Goal: Navigation & Orientation: Find specific page/section

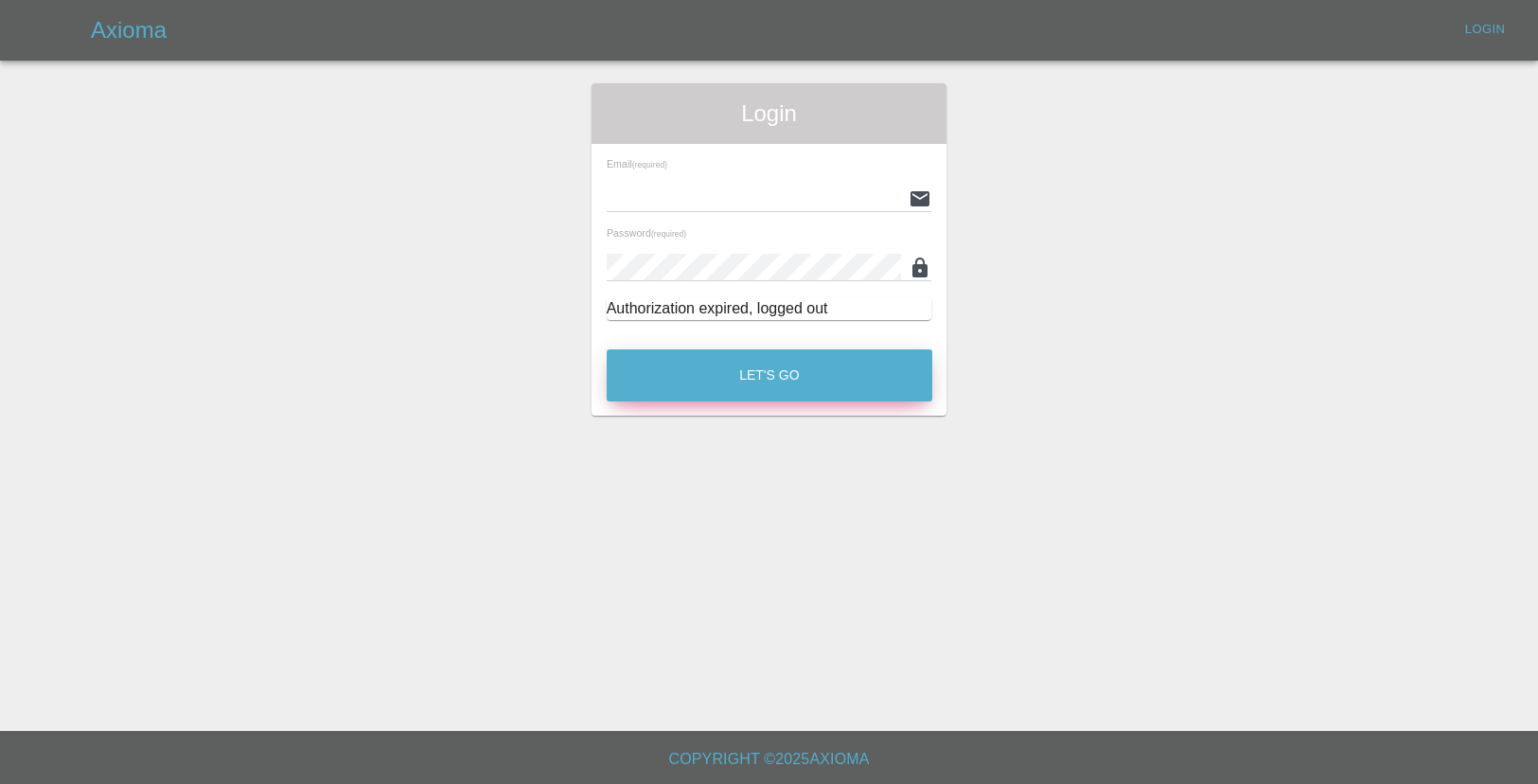
type input "[EMAIL_ADDRESS][DOMAIN_NAME]"
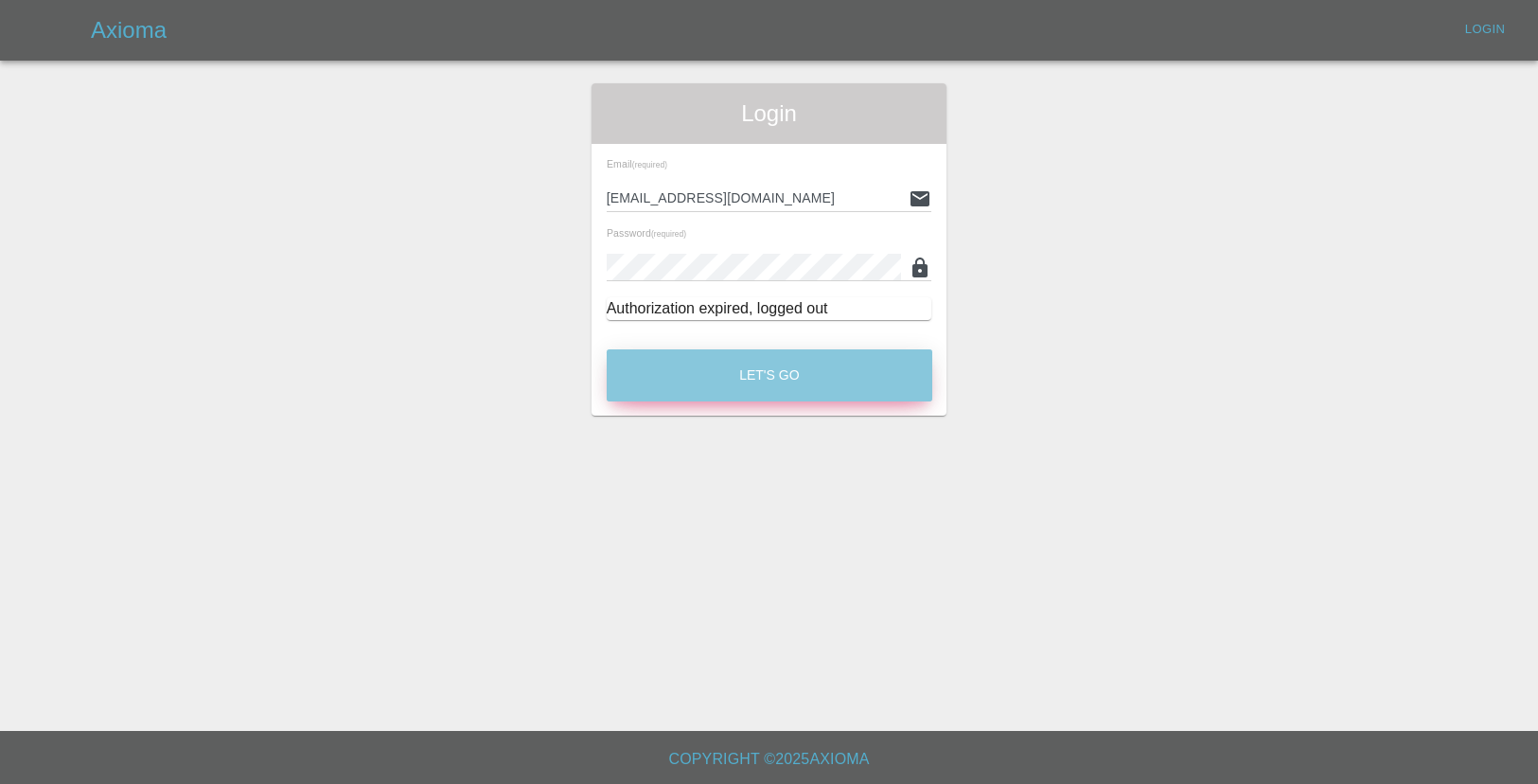
click at [726, 372] on button "Let's Go" at bounding box center [769, 374] width 325 height 52
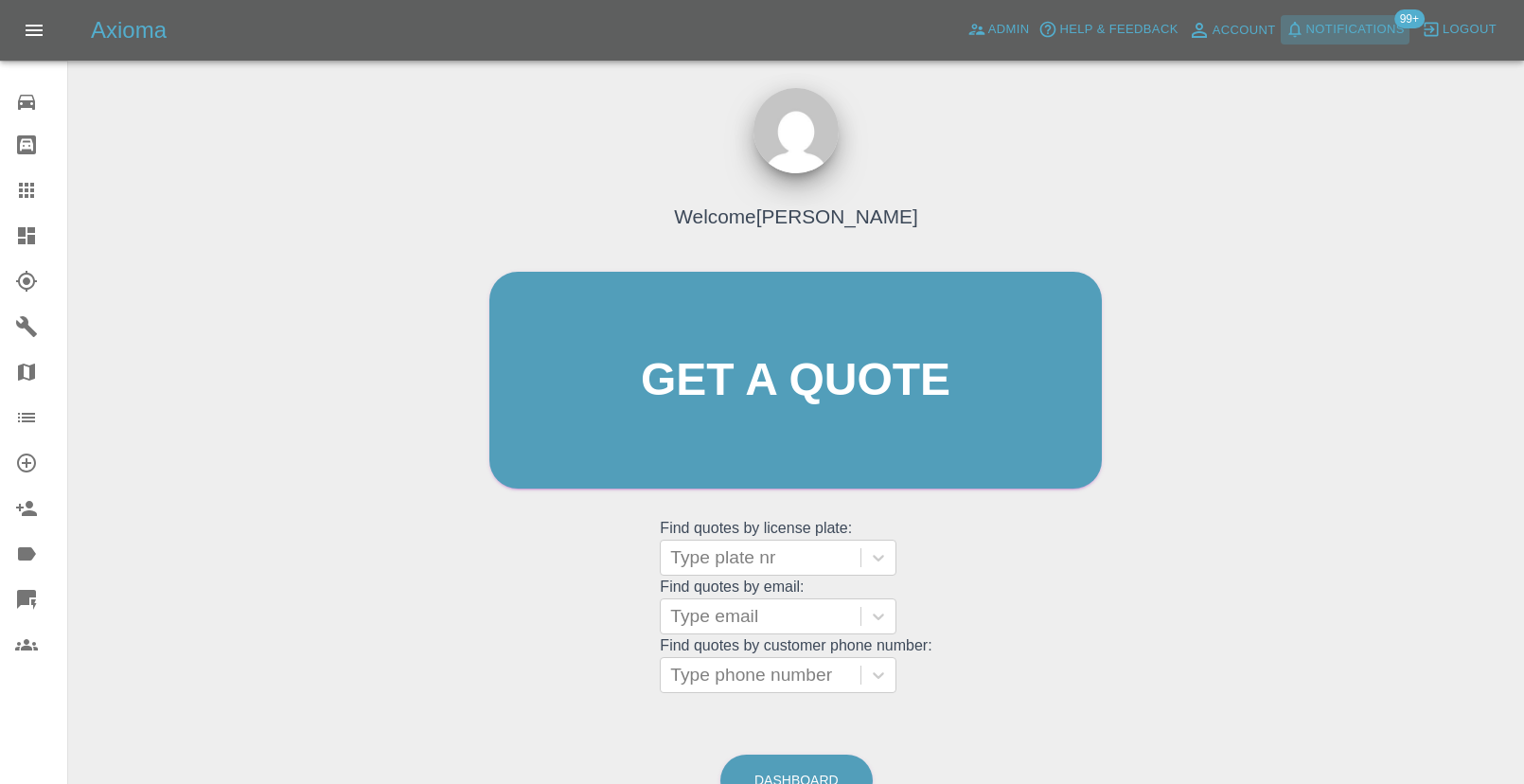
click at [1357, 41] on button "Notifications" at bounding box center [1345, 29] width 128 height 29
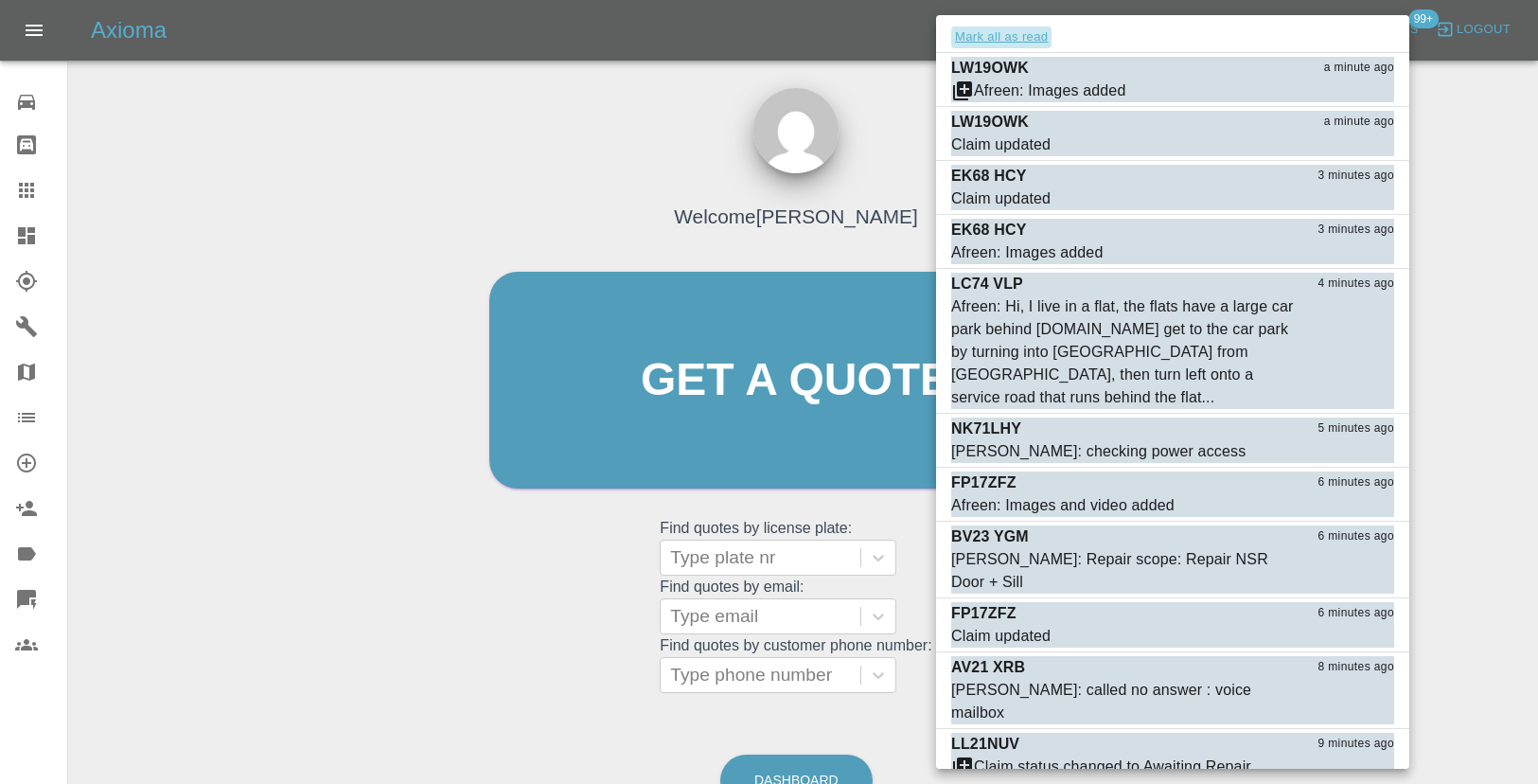
click at [1024, 34] on button "Mark all as read" at bounding box center [1002, 37] width 100 height 22
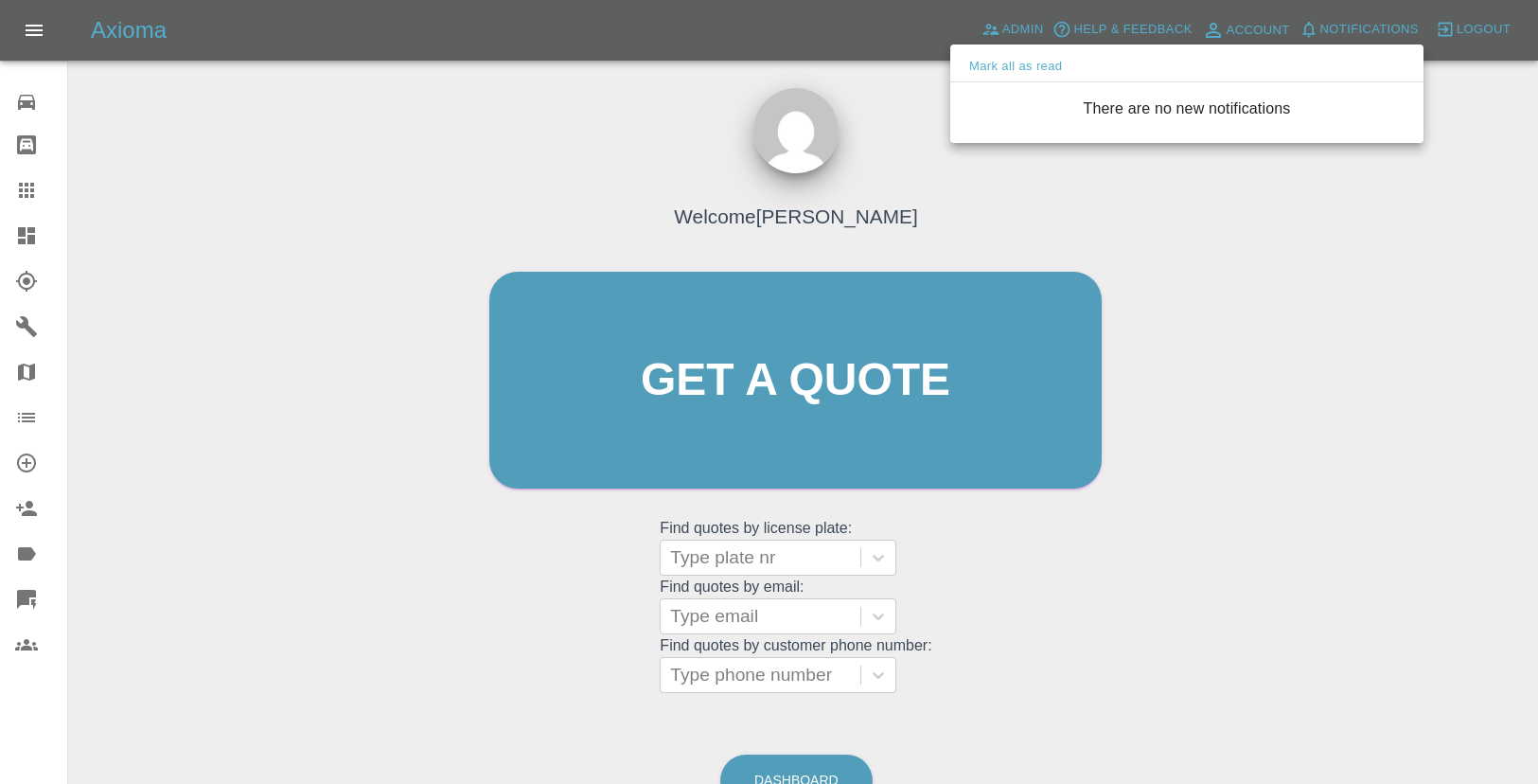
click at [946, 192] on div at bounding box center [769, 392] width 1538 height 784
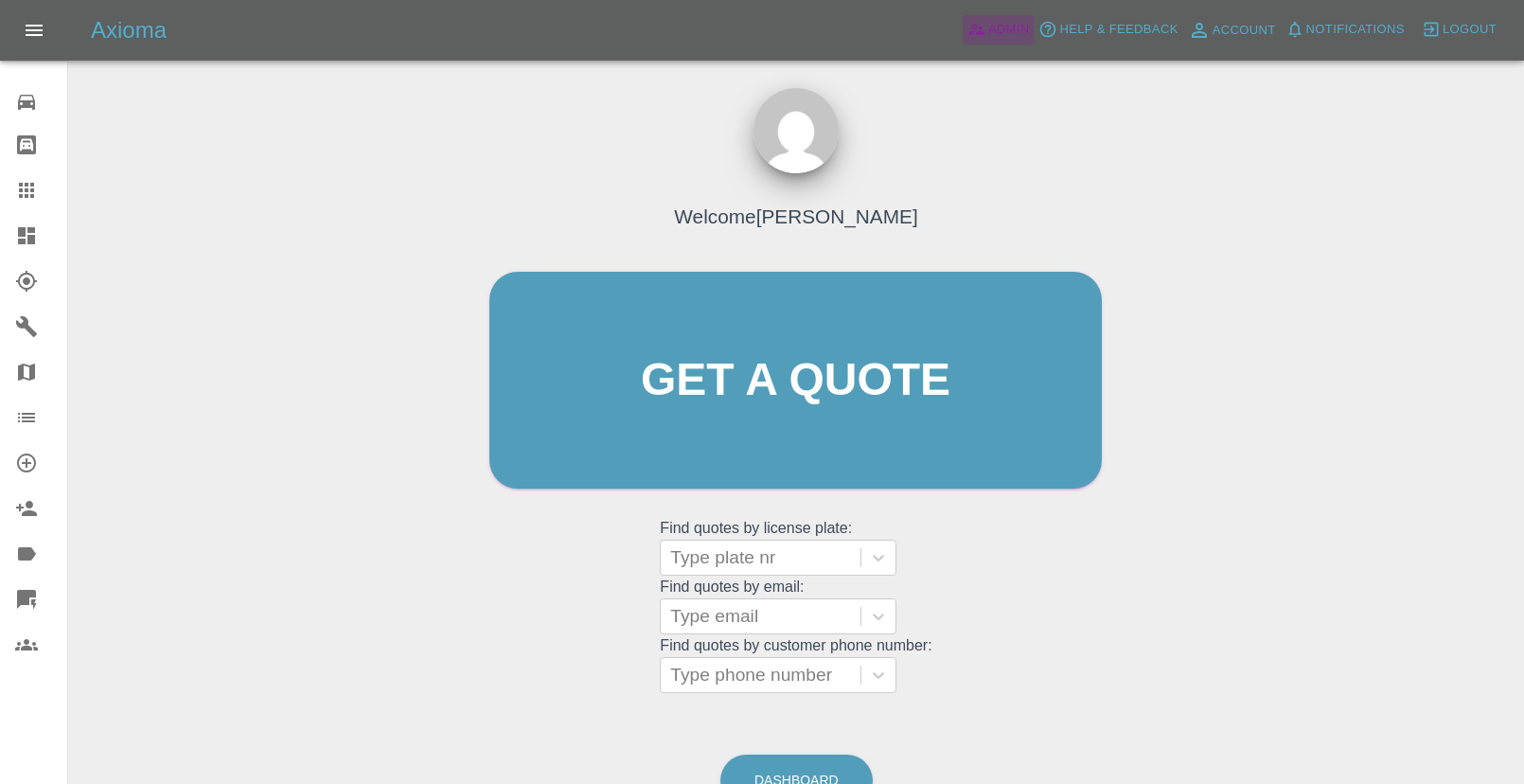
click at [1008, 28] on span "Admin" at bounding box center [1008, 29] width 41 height 22
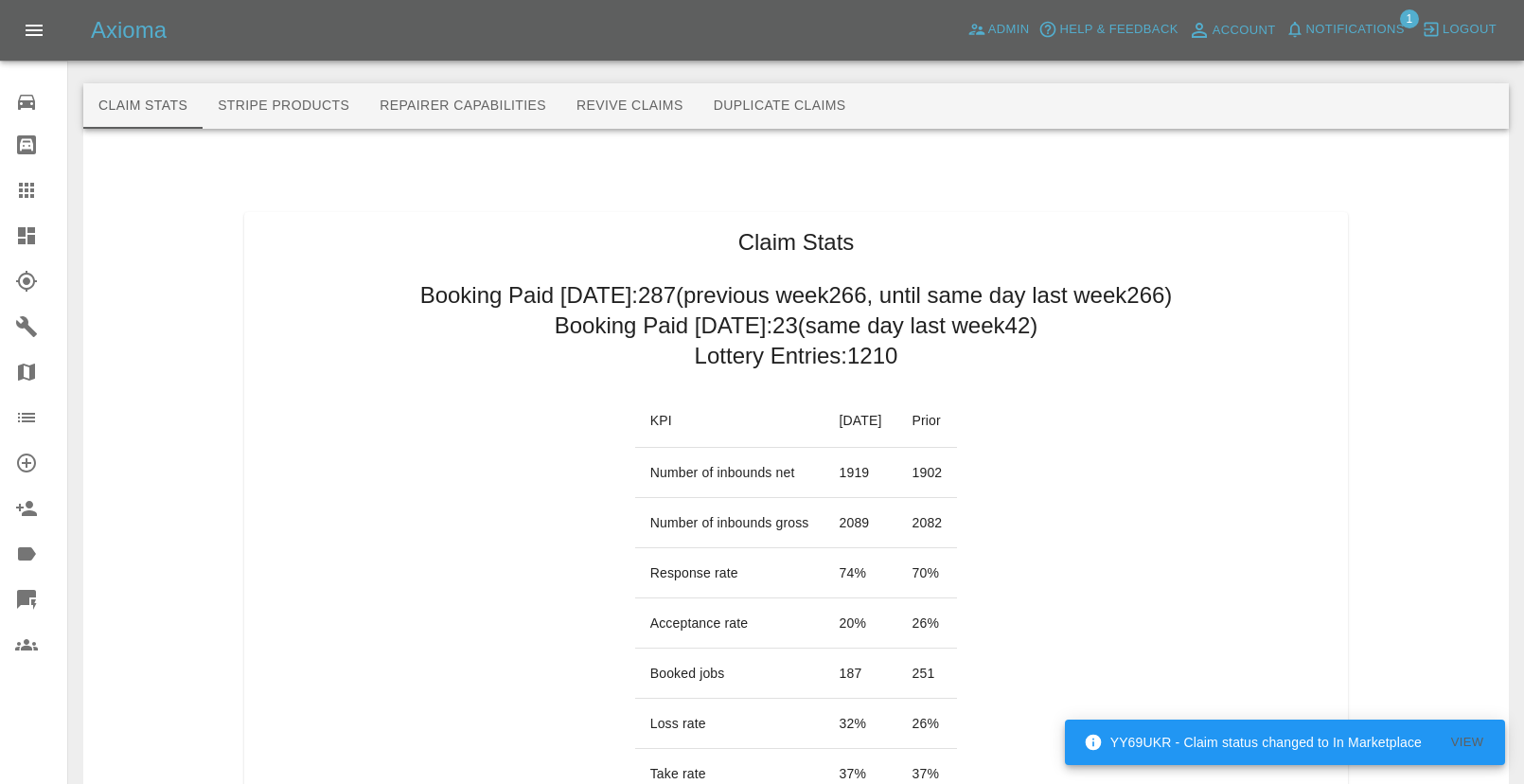
click at [1343, 31] on span "Notifications" at bounding box center [1355, 29] width 98 height 22
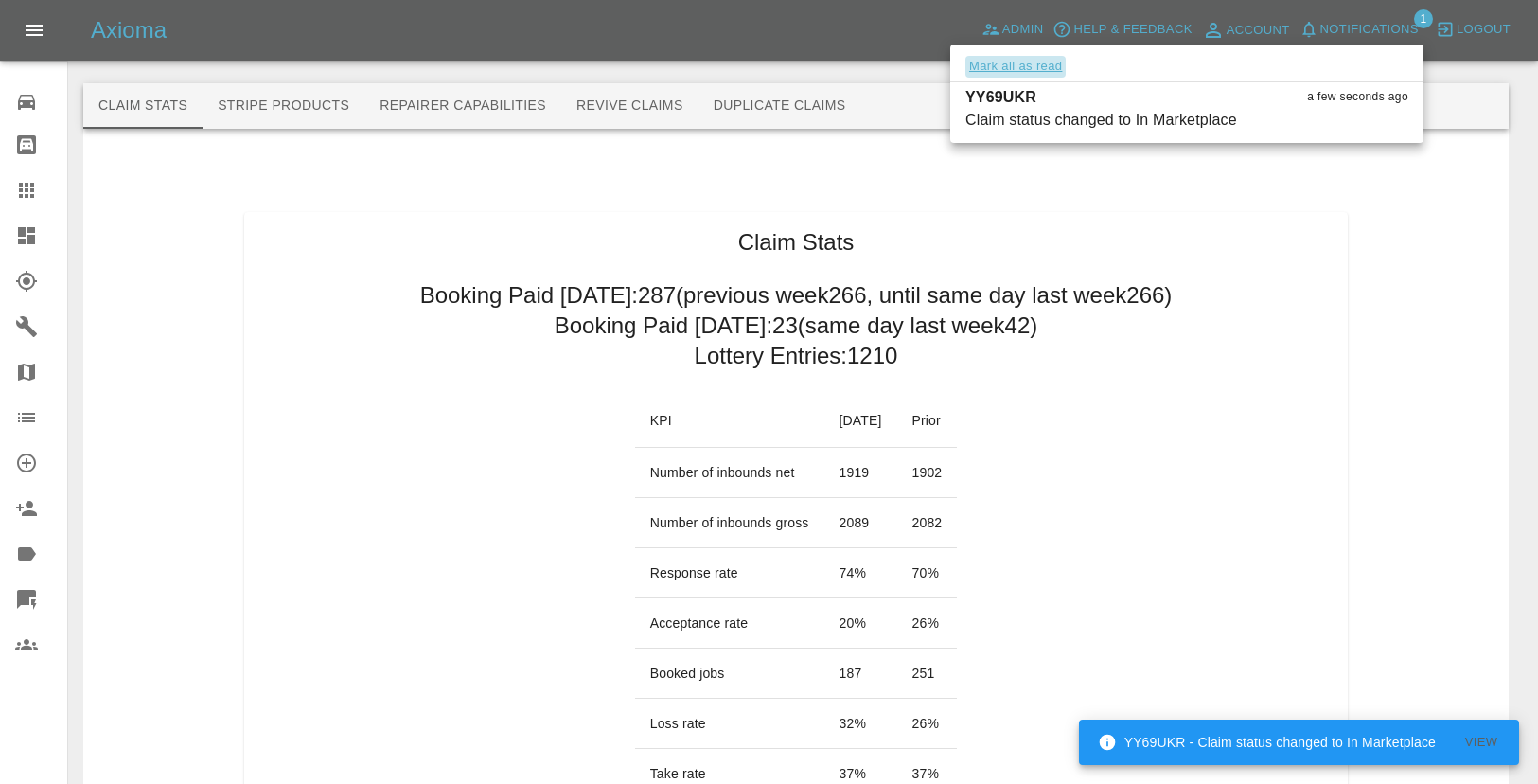
click at [996, 70] on button "Mark all as read" at bounding box center [1016, 67] width 100 height 22
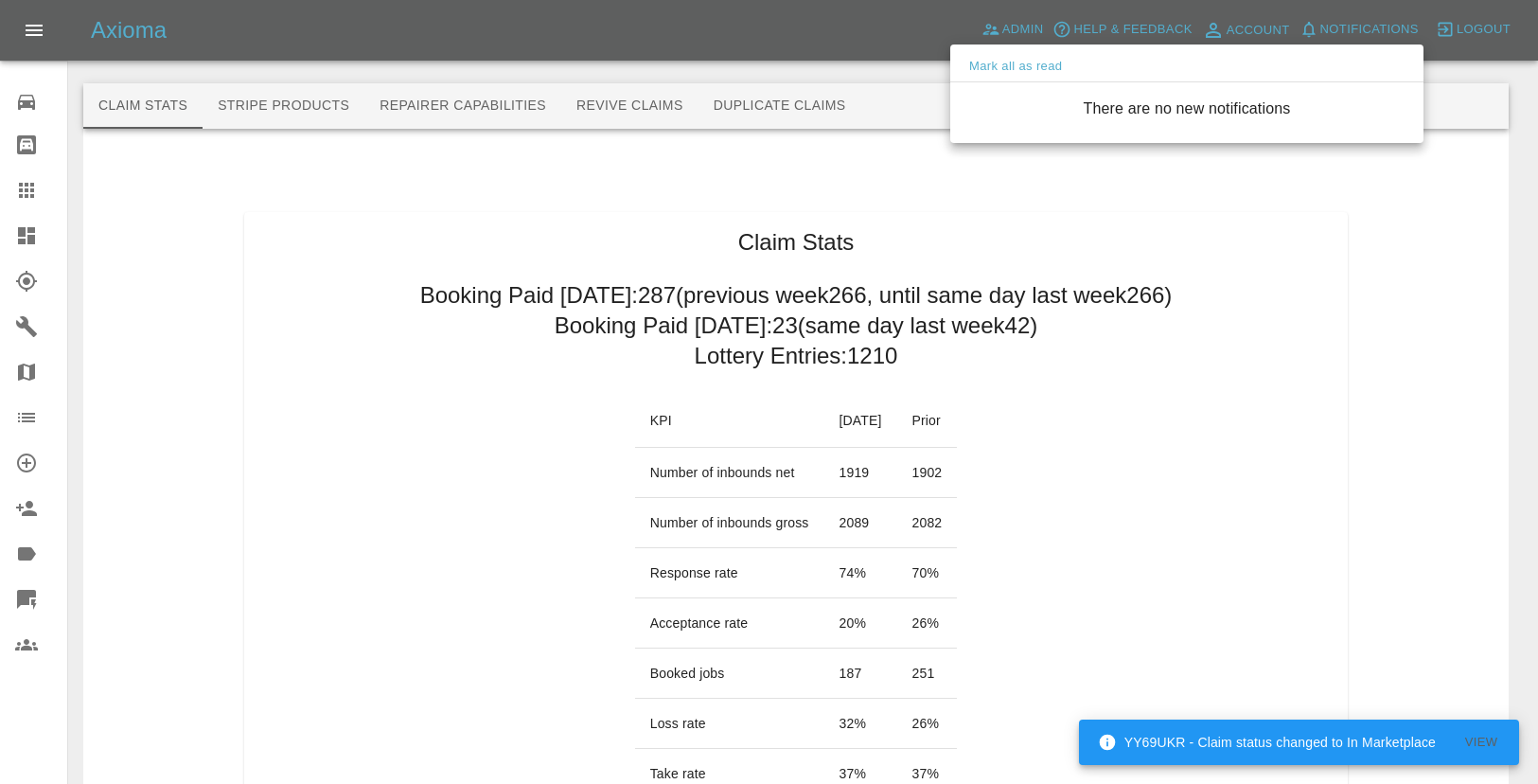
click at [1152, 437] on div at bounding box center [769, 392] width 1538 height 784
